Goal: Task Accomplishment & Management: Use online tool/utility

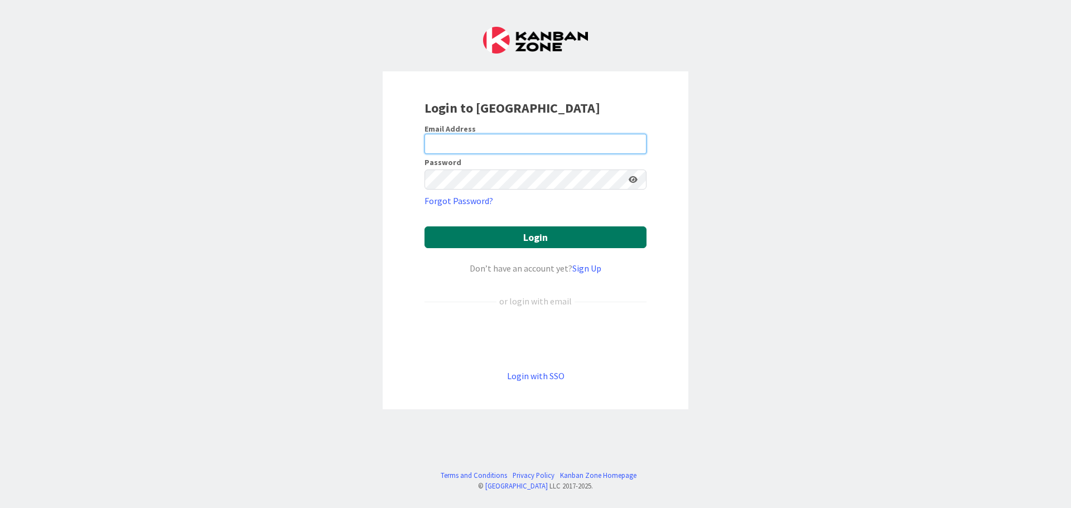
type input "[PERSON_NAME][EMAIL_ADDRESS][PERSON_NAME][DOMAIN_NAME]"
click at [480, 235] on button "Login" at bounding box center [535, 237] width 222 height 22
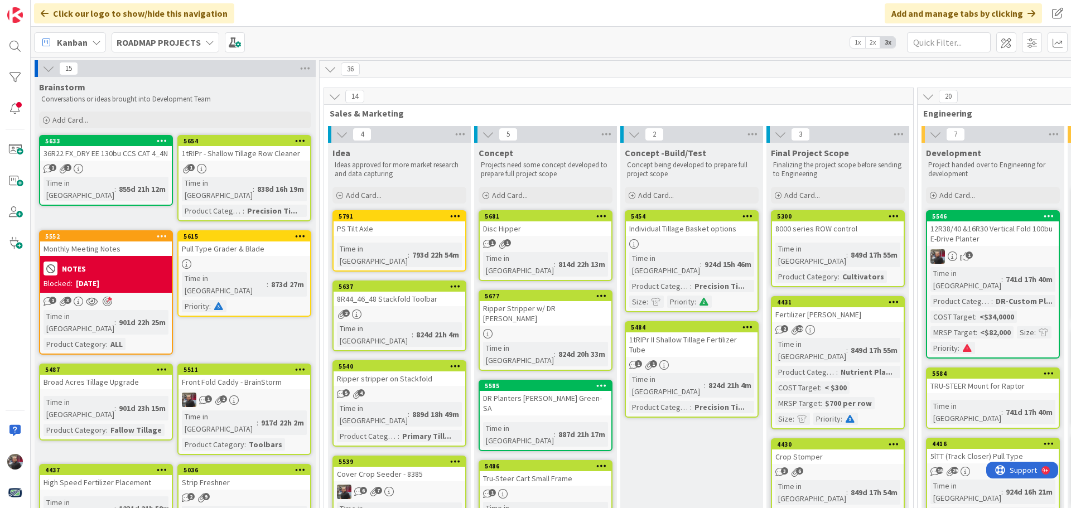
click at [195, 47] on b "ROADMAP PROJECTS" at bounding box center [159, 42] width 84 height 11
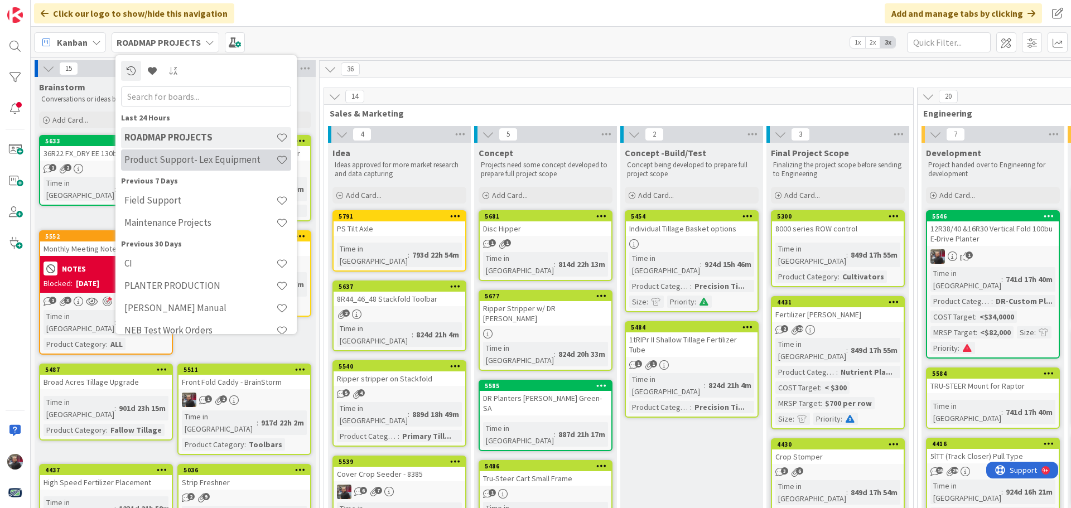
click at [191, 161] on h4 "Product Support- Lex Equipment" at bounding box center [200, 159] width 152 height 11
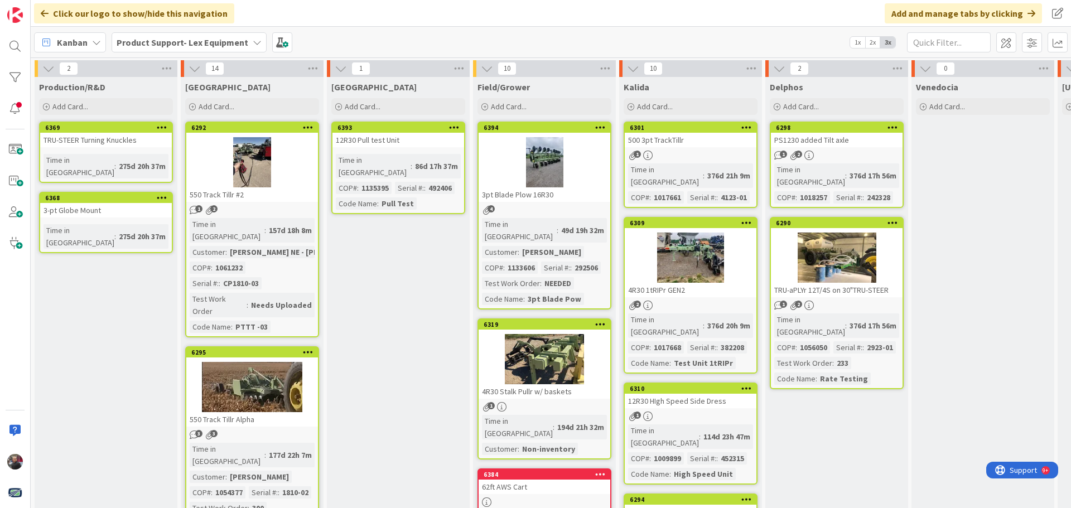
click at [839, 283] on div "TRU-aPLYr 12T/4S on 30"TRU-STEER" at bounding box center [837, 290] width 132 height 14
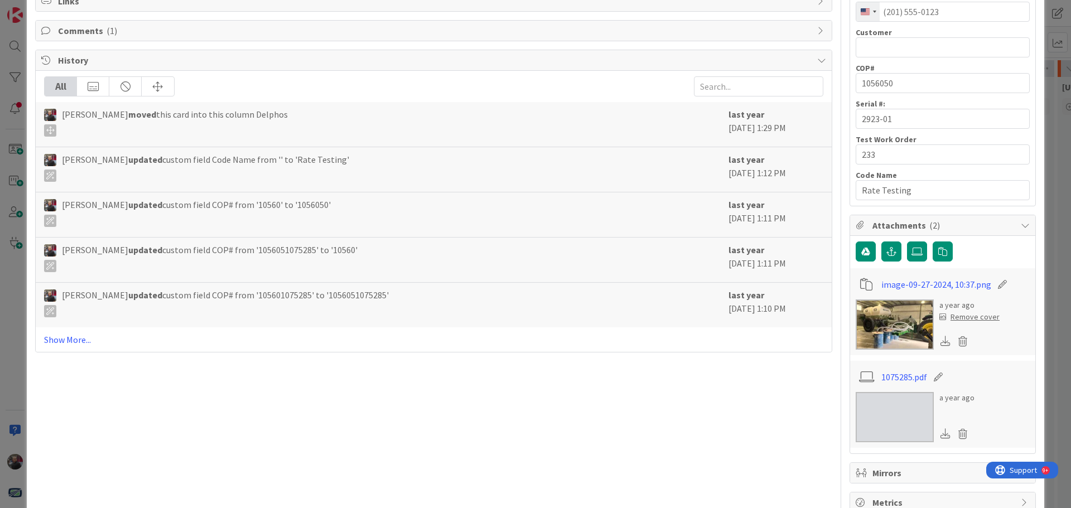
scroll to position [177, 0]
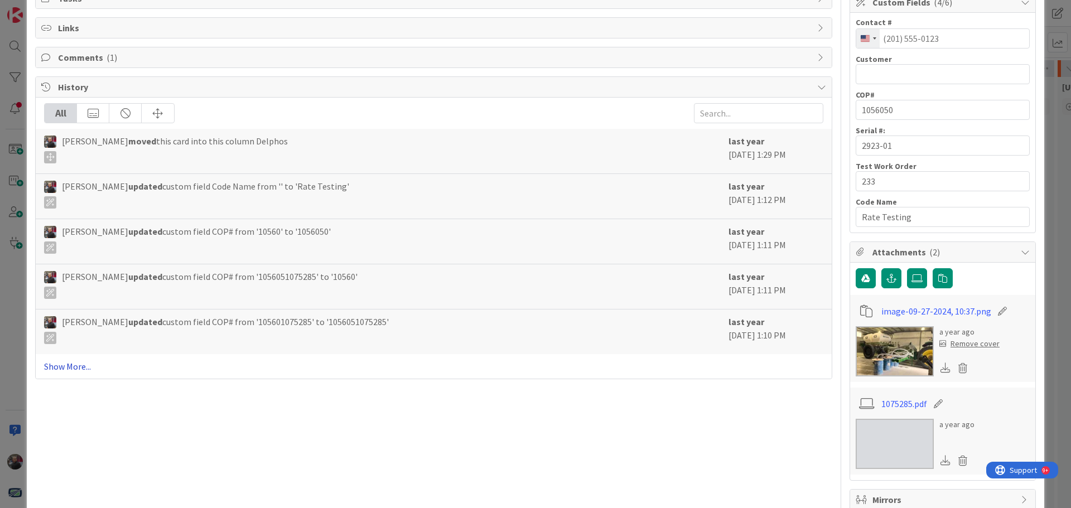
click at [75, 367] on link "Show More..." at bounding box center [433, 366] width 779 height 13
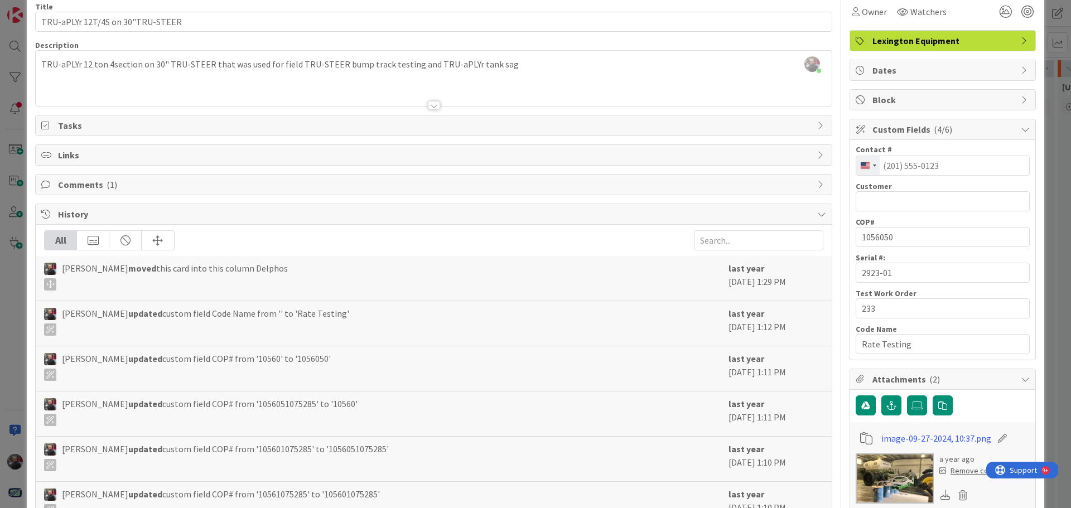
scroll to position [0, 0]
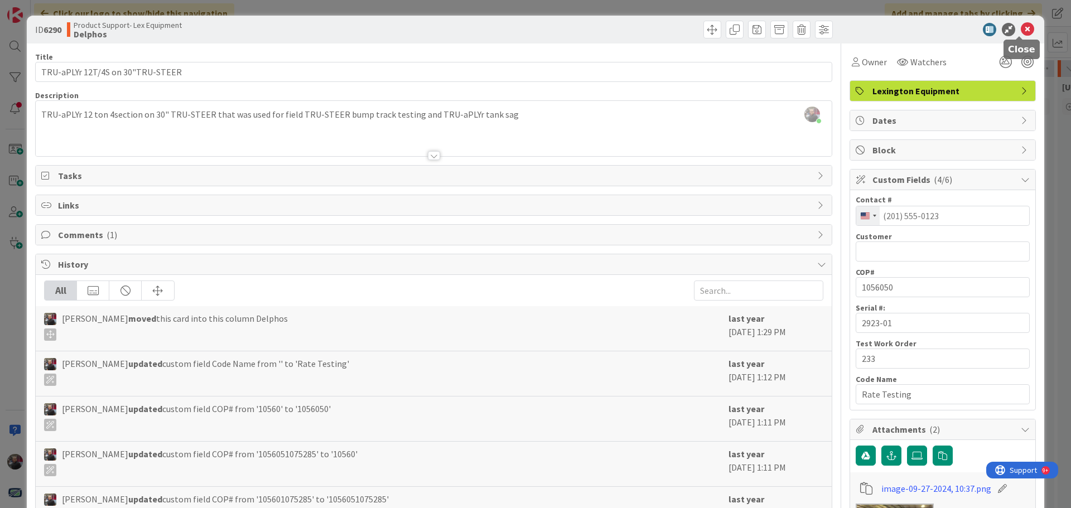
click at [1020, 31] on icon at bounding box center [1026, 29] width 13 height 13
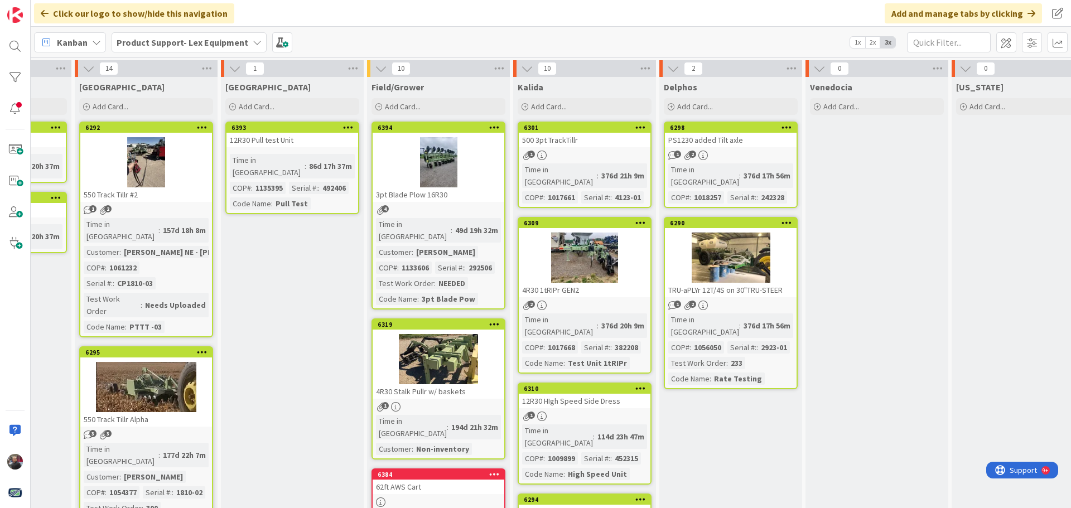
scroll to position [0, 201]
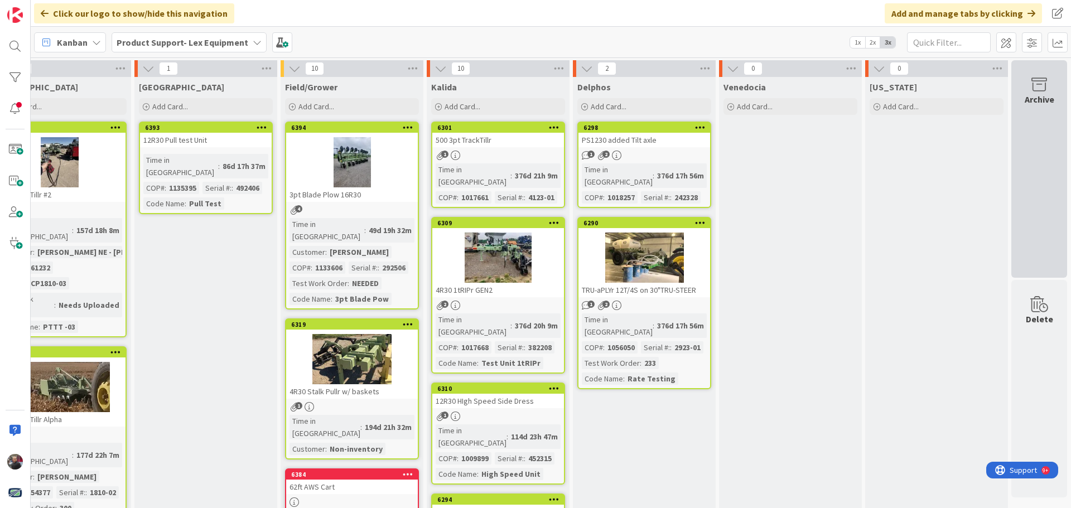
click at [1044, 201] on div "Archive" at bounding box center [1039, 168] width 56 height 217
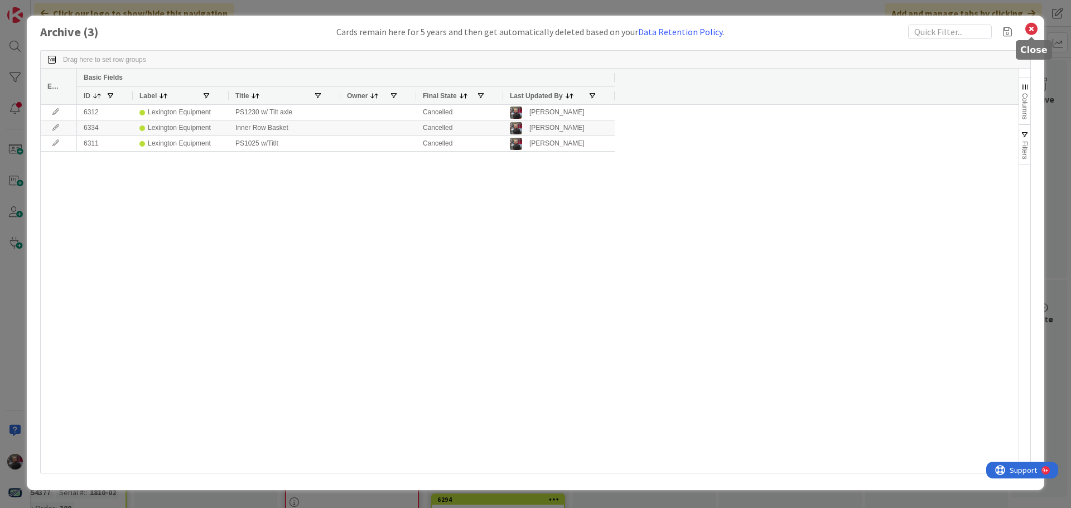
click at [1026, 29] on icon at bounding box center [1031, 29] width 14 height 16
